Goal: Task Accomplishment & Management: Manage account settings

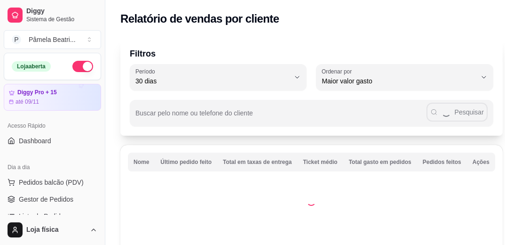
select select "30"
select select "HIGHEST_TOTAL_SPENT_WITH_ORDERS"
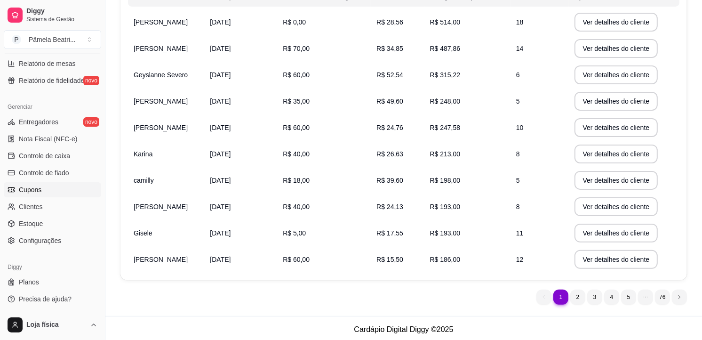
scroll to position [167, 0]
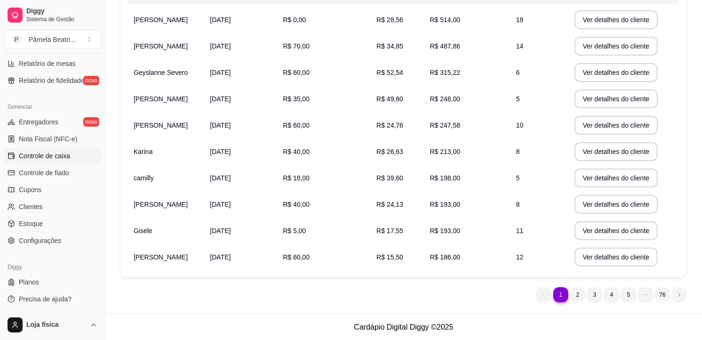
click at [19, 151] on span "Controle de caixa" at bounding box center [44, 155] width 51 height 9
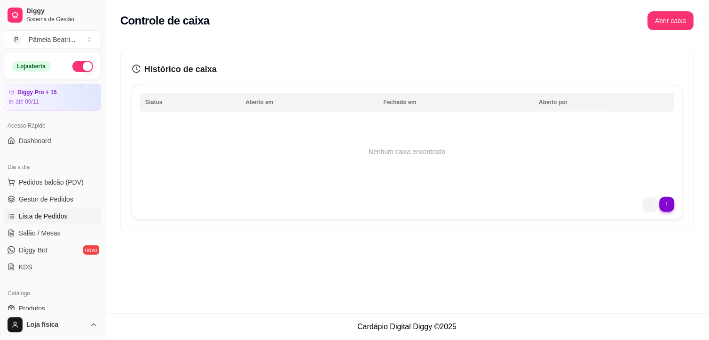
click at [55, 214] on span "Lista de Pedidos" at bounding box center [43, 215] width 49 height 9
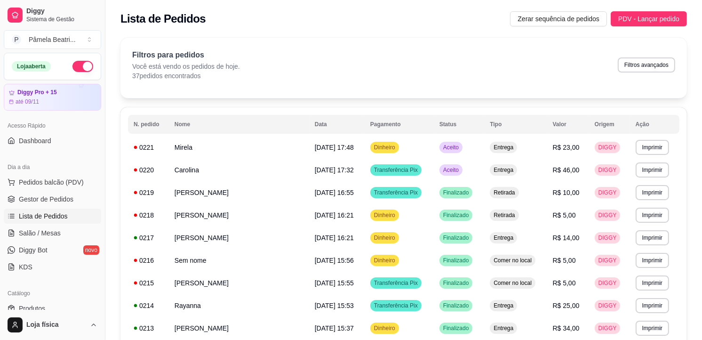
click at [77, 65] on button "button" at bounding box center [82, 66] width 21 height 11
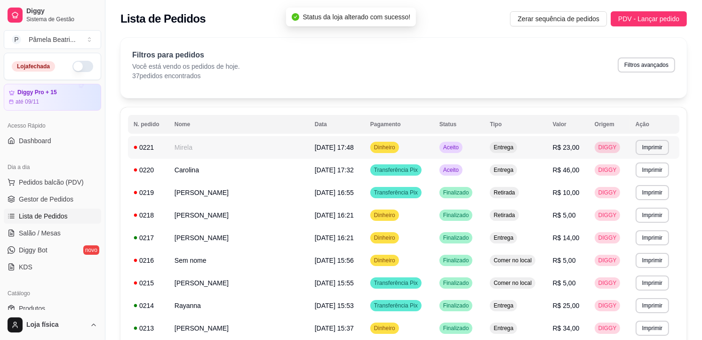
click at [205, 145] on td "Mirela" at bounding box center [239, 147] width 140 height 23
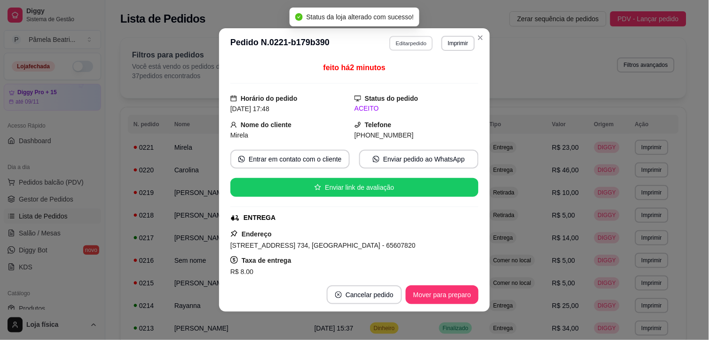
click at [406, 37] on button "Editar pedido" at bounding box center [412, 43] width 44 height 15
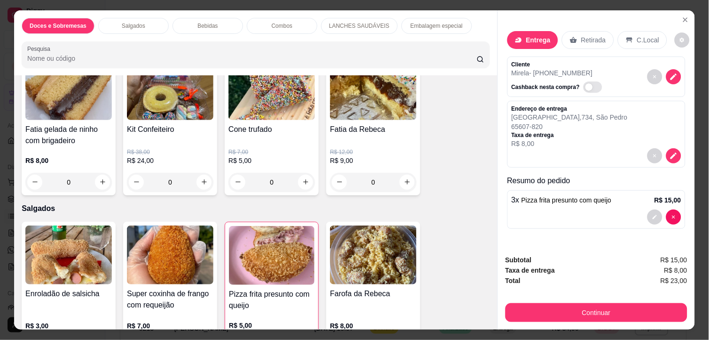
scroll to position [993, 0]
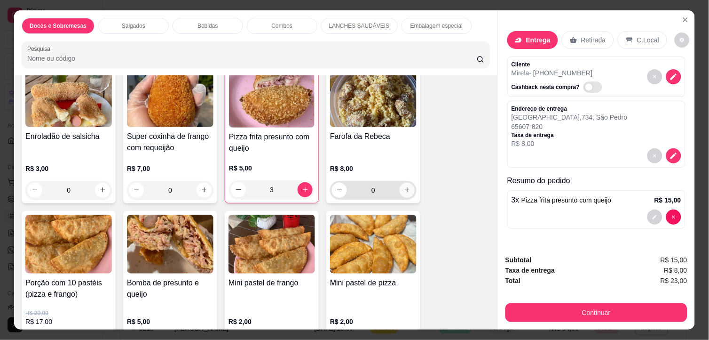
click at [405, 187] on icon "increase-product-quantity" at bounding box center [407, 189] width 5 height 5
type input "1"
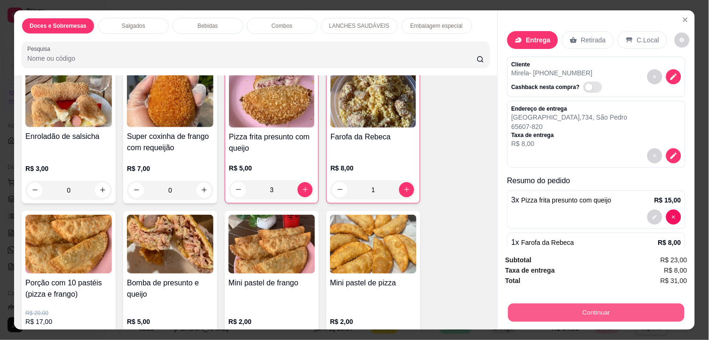
click at [505, 244] on button "Continuar" at bounding box center [596, 312] width 176 height 18
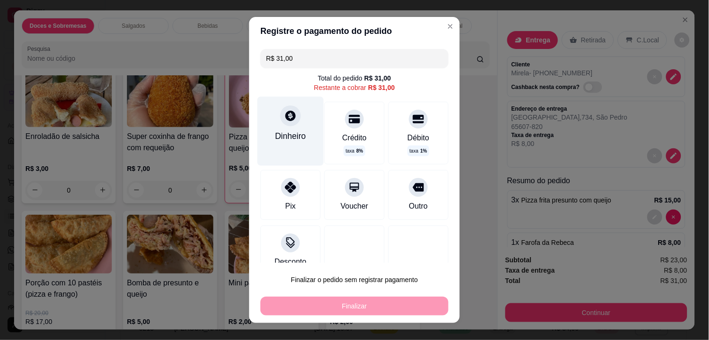
drag, startPoint x: 276, startPoint y: 126, endPoint x: 276, endPoint y: 133, distance: 7.5
click at [276, 133] on div "Dinheiro" at bounding box center [291, 130] width 66 height 69
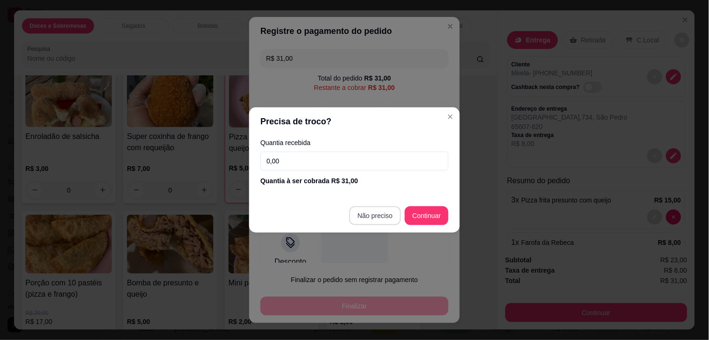
type input "R$ 0,00"
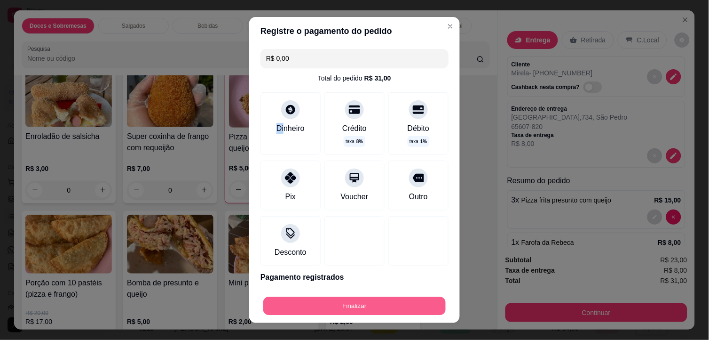
click at [332, 244] on button "Finalizar" at bounding box center [354, 306] width 182 height 18
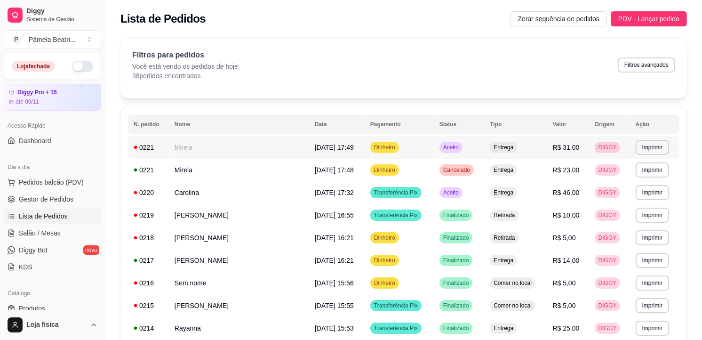
click at [214, 140] on td "Mirela" at bounding box center [239, 147] width 140 height 23
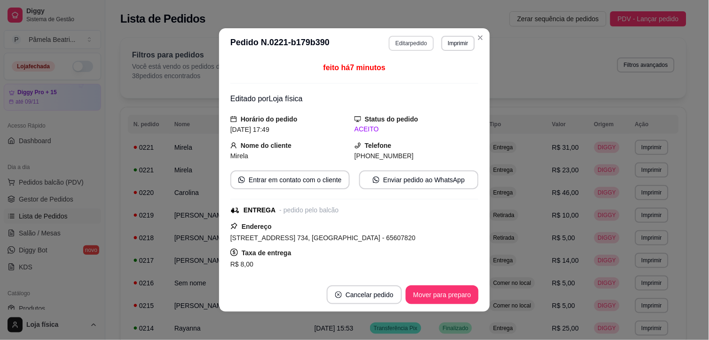
click at [417, 44] on button "Editar pedido" at bounding box center [411, 43] width 45 height 15
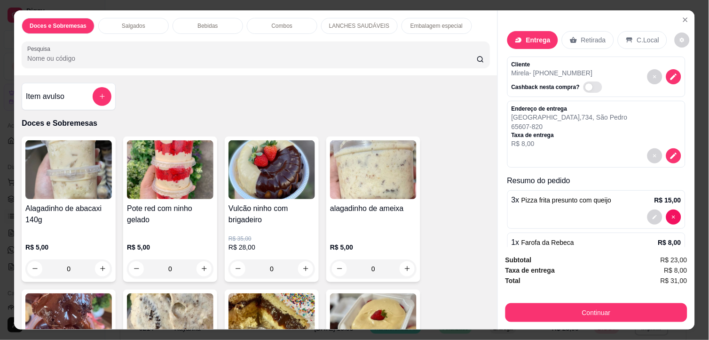
click at [505, 35] on p "Retirada" at bounding box center [593, 39] width 25 height 9
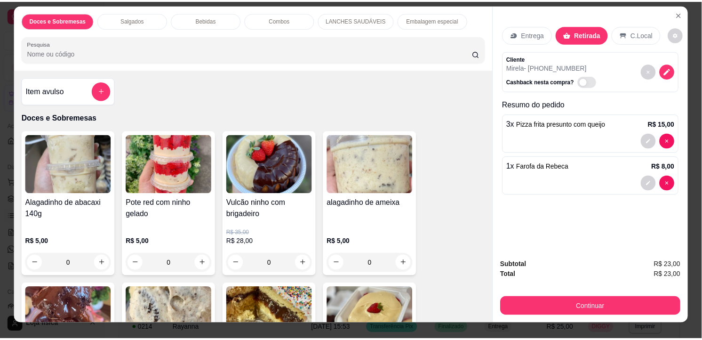
scroll to position [24, 0]
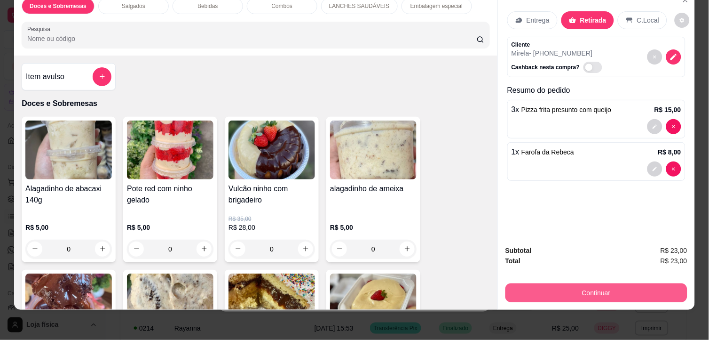
click at [505, 244] on button "Continuar" at bounding box center [597, 292] width 182 height 19
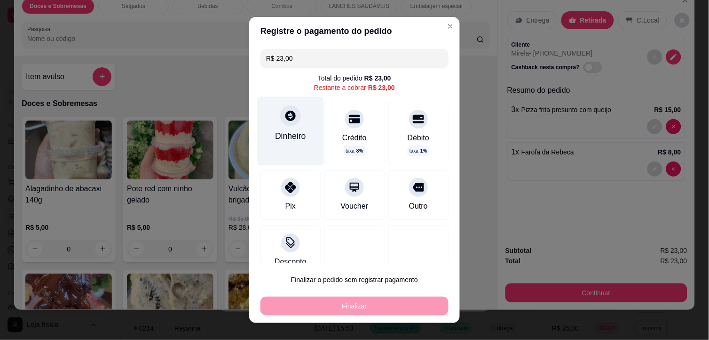
click at [302, 132] on div "Dinheiro" at bounding box center [291, 130] width 66 height 69
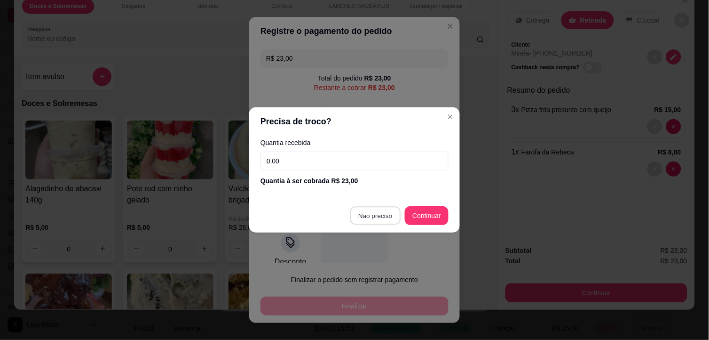
type input "R$ 0,00"
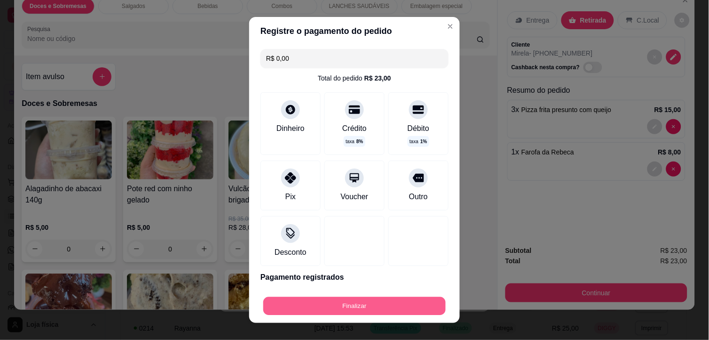
click at [381, 244] on button "Finalizar" at bounding box center [354, 306] width 182 height 18
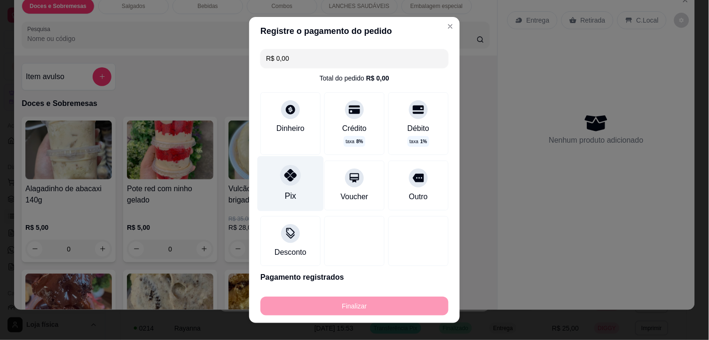
type input "0"
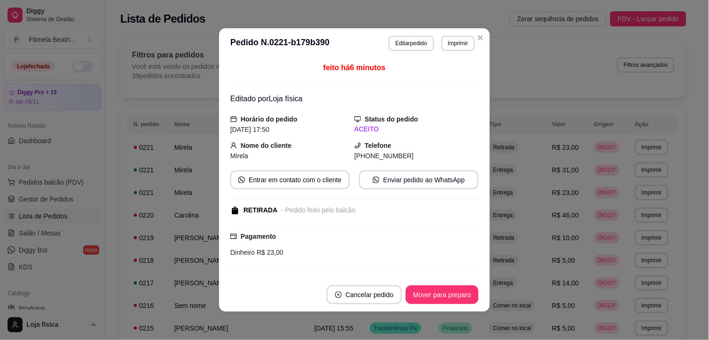
click at [414, 167] on div "feito há 6 minutos Editado por Loja física Horário do pedido [DATE] 17:50 Statu…" at bounding box center [354, 168] width 248 height 212
click at [406, 41] on button "Editar pedido" at bounding box center [412, 43] width 44 height 15
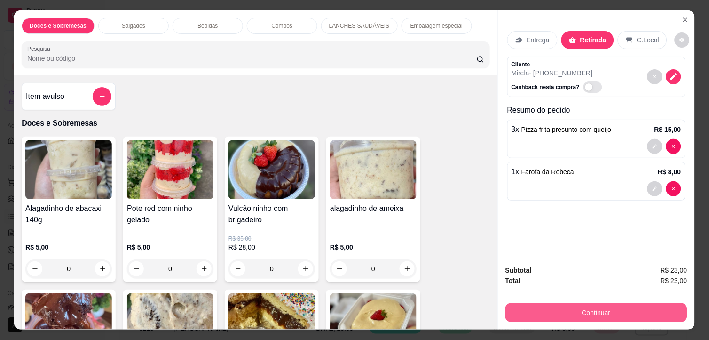
click at [505, 244] on button "Continuar" at bounding box center [597, 312] width 182 height 19
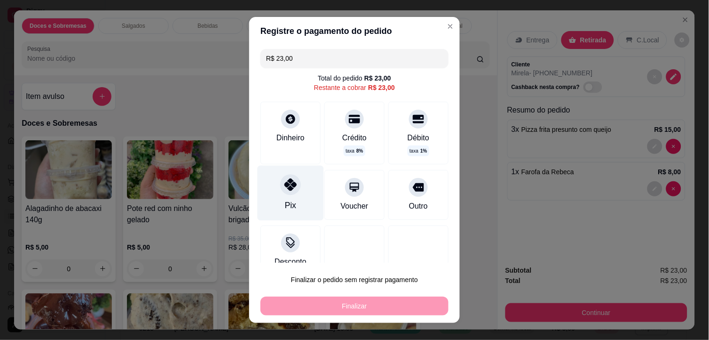
drag, startPoint x: 285, startPoint y: 182, endPoint x: 291, endPoint y: 199, distance: 17.7
click at [285, 184] on icon at bounding box center [291, 184] width 12 height 12
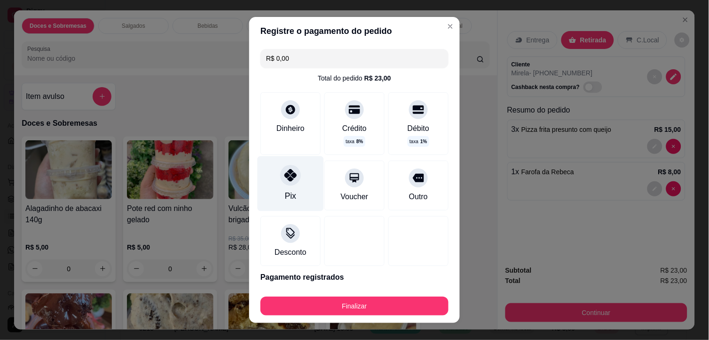
type input "R$ 0,00"
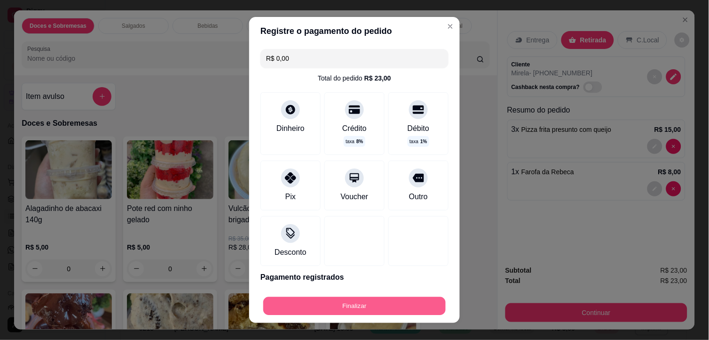
click at [312, 244] on button "Finalizar" at bounding box center [354, 306] width 182 height 18
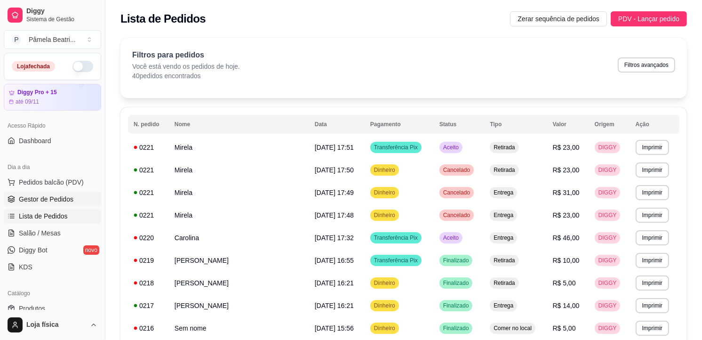
click at [38, 200] on span "Gestor de Pedidos" at bounding box center [46, 198] width 55 height 9
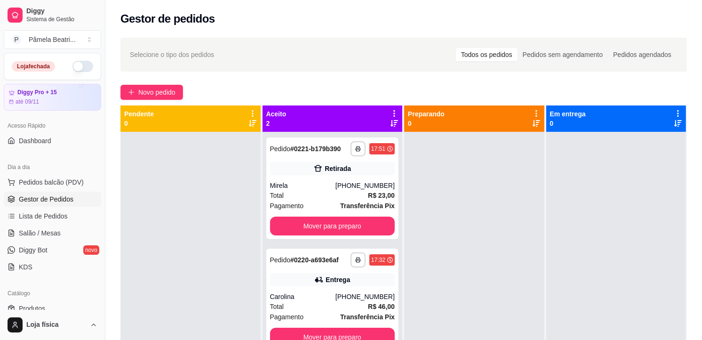
click at [390, 113] on icon at bounding box center [394, 113] width 8 height 8
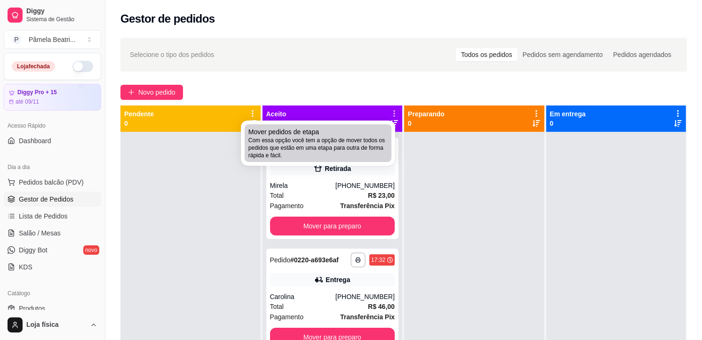
click at [379, 126] on li "Mover pedidos de etapa Com essa opção você tem a opção de mover todos os pedido…" at bounding box center [318, 143] width 147 height 38
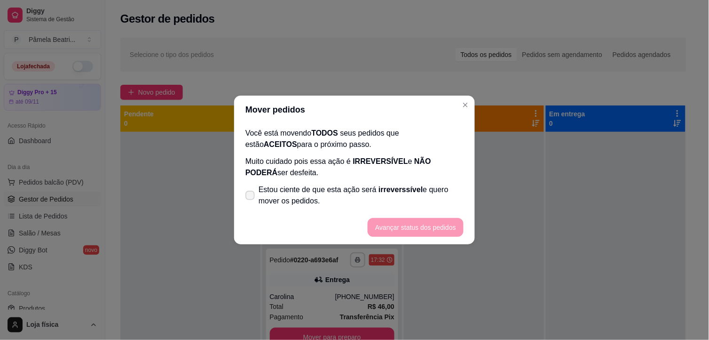
click at [252, 191] on span at bounding box center [250, 194] width 9 height 9
click at [251, 197] on input "Estou ciente de que esta ação será irreverssível e quero mover os pedidos." at bounding box center [248, 200] width 6 height 6
checkbox input "true"
click at [449, 233] on button "Avançar status dos pedidos" at bounding box center [416, 227] width 96 height 19
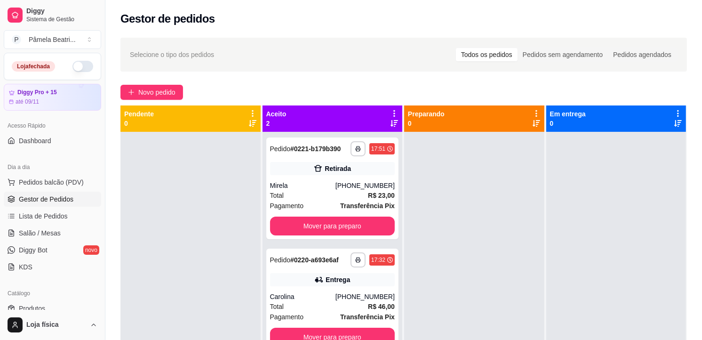
click at [505, 109] on icon at bounding box center [536, 113] width 8 height 8
click at [355, 127] on div "Aceito 2" at bounding box center [332, 118] width 133 height 19
click at [388, 105] on div "Aceito 2" at bounding box center [332, 118] width 140 height 26
click at [394, 110] on icon at bounding box center [394, 113] width 8 height 8
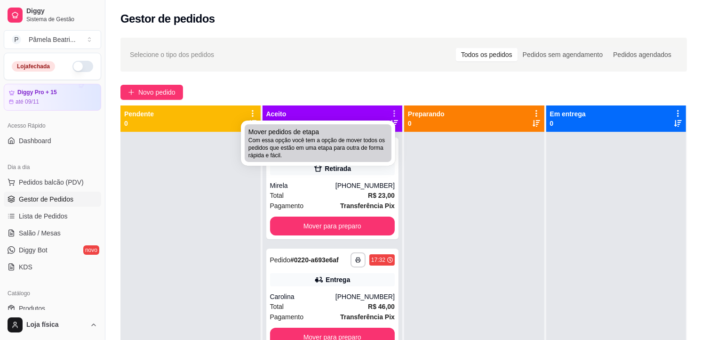
click at [368, 139] on span "Com essa opção você tem a opção de mover todos os pedidos que estão em uma etap…" at bounding box center [317, 147] width 139 height 23
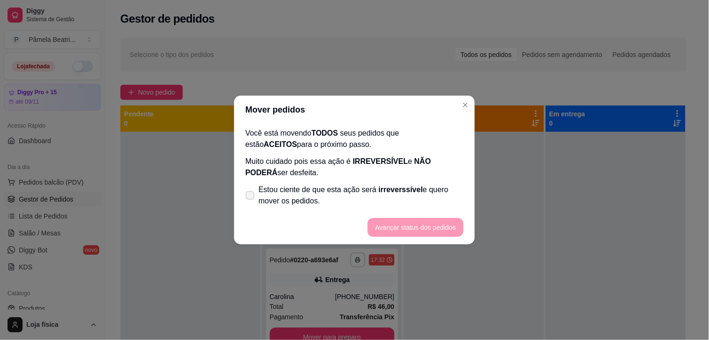
click at [251, 196] on icon at bounding box center [249, 194] width 7 height 5
click at [251, 197] on input "Estou ciente de que esta ação será irreverssível e quero mover os pedidos." at bounding box center [248, 200] width 6 height 6
checkbox input "true"
click at [420, 222] on button "Avançar status dos pedidos" at bounding box center [415, 227] width 93 height 18
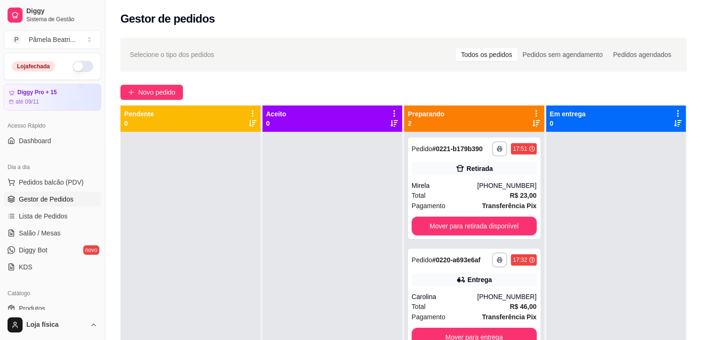
click at [505, 106] on div "Preparando 2" at bounding box center [474, 118] width 140 height 26
click at [505, 110] on icon at bounding box center [536, 113] width 2 height 7
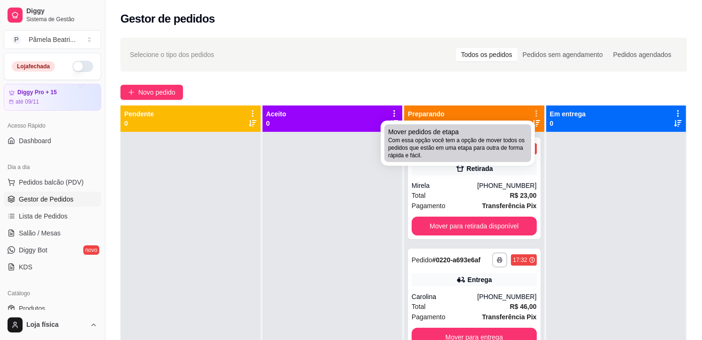
click at [457, 138] on span "Com essa opção você tem a opção de mover todos os pedidos que estão em uma etap…" at bounding box center [457, 147] width 139 height 23
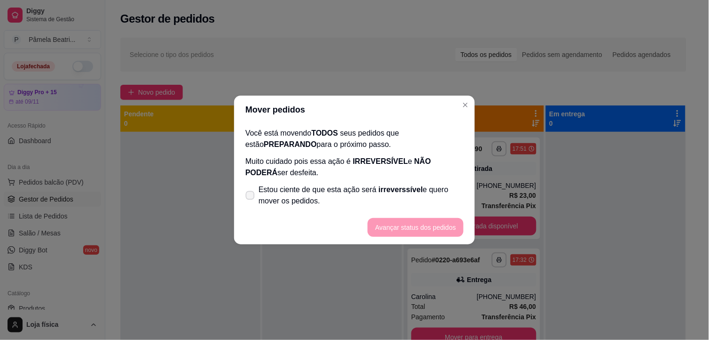
click at [251, 192] on span at bounding box center [250, 195] width 9 height 9
click at [251, 197] on input "Estou ciente de que esta ação será irreverssível e quero mover os pedidos." at bounding box center [248, 200] width 6 height 6
checkbox input "true"
click at [427, 230] on button "Avançar status dos pedidos" at bounding box center [415, 227] width 93 height 18
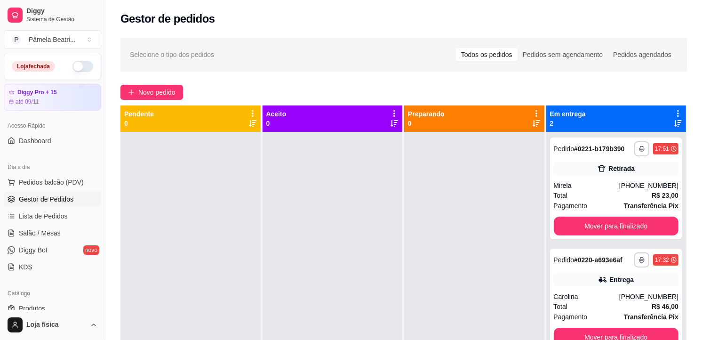
click at [505, 111] on icon at bounding box center [678, 113] width 2 height 7
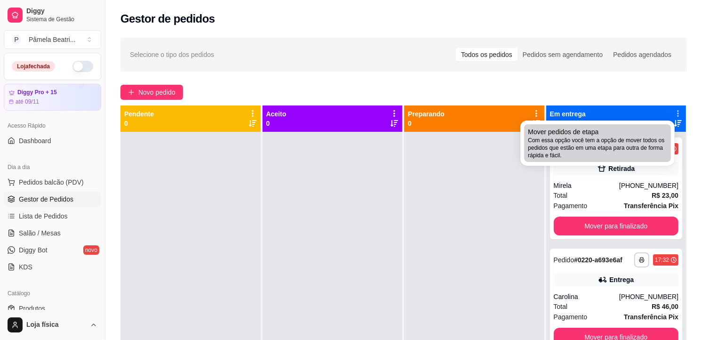
click at [505, 146] on span "Com essa opção você tem a opção de mover todos os pedidos que estão em uma etap…" at bounding box center [597, 147] width 139 height 23
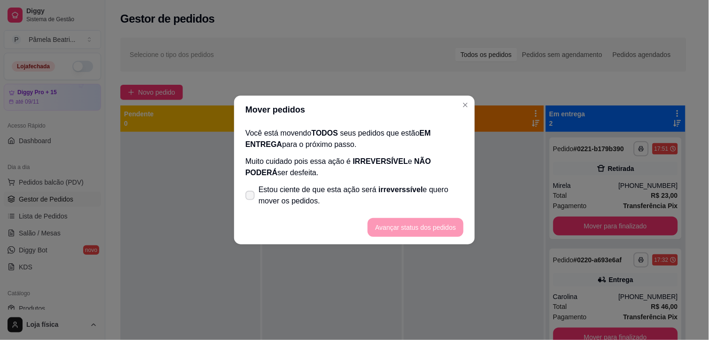
click at [251, 196] on icon at bounding box center [250, 195] width 8 height 6
click at [251, 197] on input "Estou ciente de que esta ação será irreverssível e quero mover os pedidos." at bounding box center [248, 200] width 6 height 6
checkbox input "true"
click at [414, 227] on button "Avançar status dos pedidos" at bounding box center [416, 227] width 96 height 19
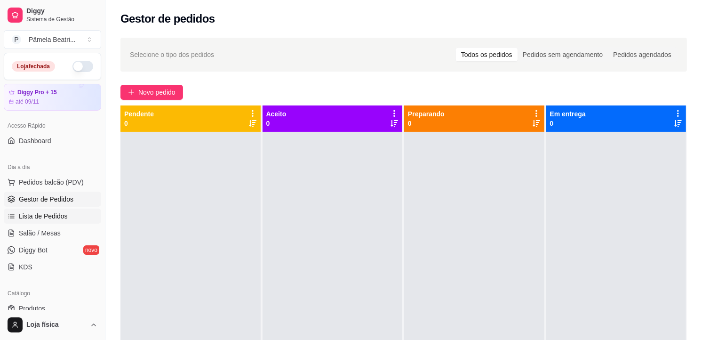
click at [39, 217] on span "Lista de Pedidos" at bounding box center [43, 215] width 49 height 9
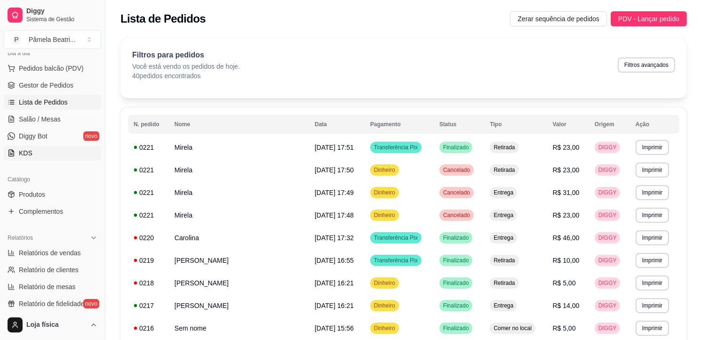
scroll to position [209, 0]
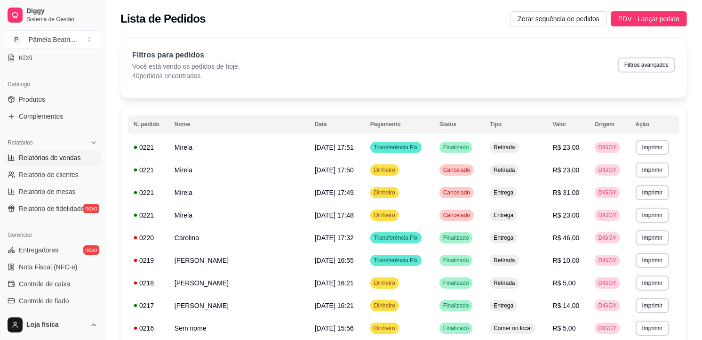
click at [77, 158] on span "Relatórios de vendas" at bounding box center [50, 157] width 62 height 9
select select "ALL"
select select "0"
